Goal: Information Seeking & Learning: Learn about a topic

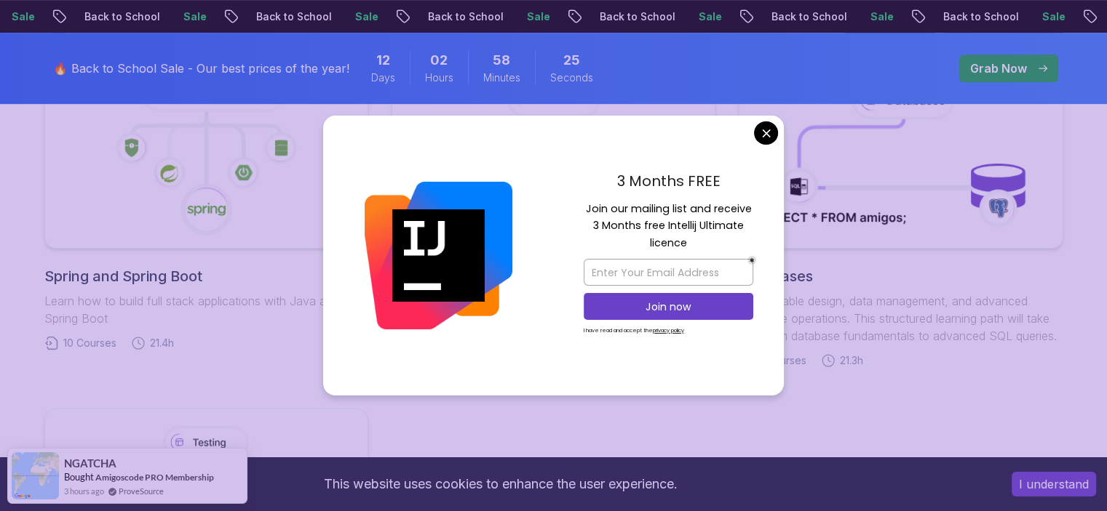
scroll to position [776, 0]
drag, startPoint x: 765, startPoint y: 131, endPoint x: 767, endPoint y: 123, distance: 8.3
click at [765, 130] on body "Sale Back to School Sale Back to School Sale Back to School Sale Back to School…" at bounding box center [553, 357] width 1107 height 2266
